Goal: Navigation & Orientation: Find specific page/section

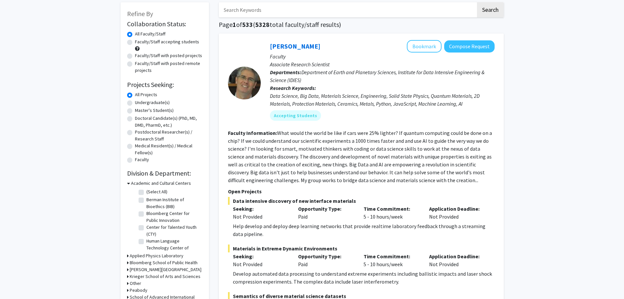
scroll to position [98, 0]
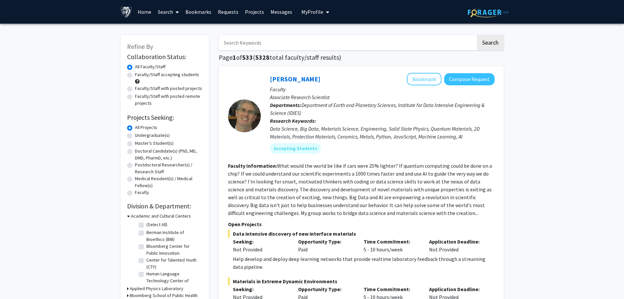
click at [206, 13] on link "Bookmarks" at bounding box center [198, 11] width 32 height 23
